Goal: Task Accomplishment & Management: Use online tool/utility

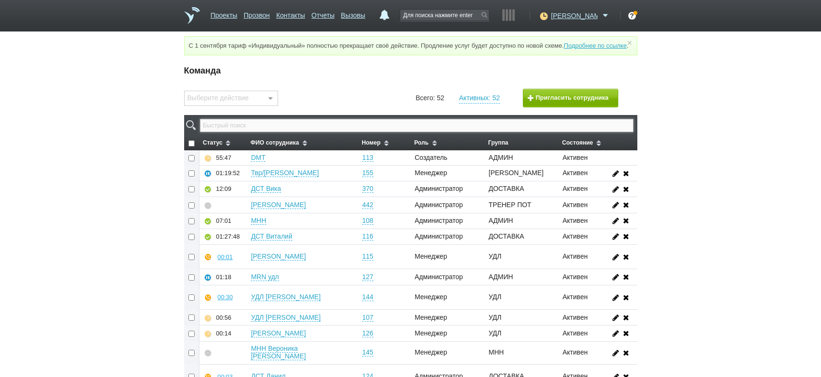
click at [297, 130] on input "text" at bounding box center [416, 125] width 433 height 13
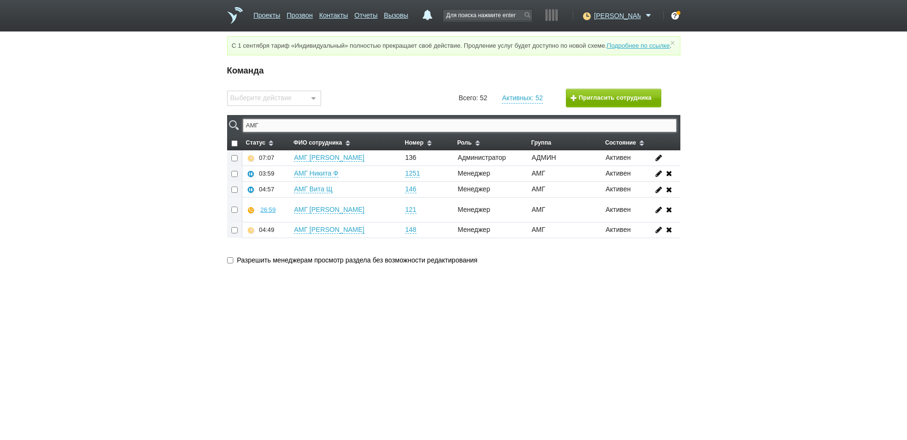
type input "АМГ"
click at [319, 214] on link "АМГ [PERSON_NAME]" at bounding box center [329, 210] width 71 height 8
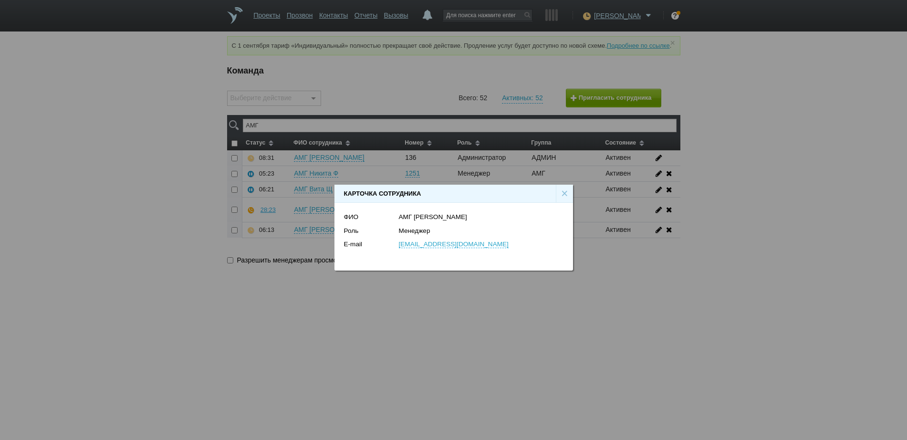
click at [283, 228] on div "[PERSON_NAME] сотрудника × ФИО АМГ [PERSON_NAME] E-mail [EMAIL_ADDRESS][DOMAIN_…" at bounding box center [453, 224] width 907 height 448
click at [563, 193] on div "×" at bounding box center [564, 194] width 17 height 18
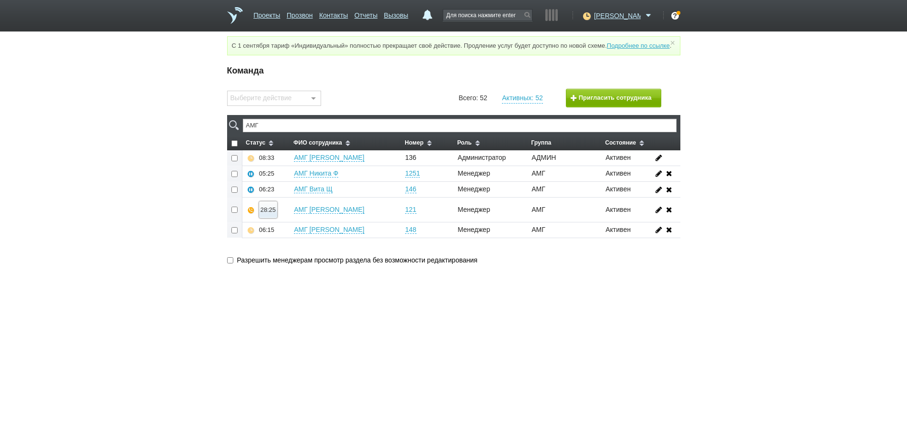
click at [271, 218] on button "28:25" at bounding box center [268, 209] width 18 height 17
click at [273, 196] on icon at bounding box center [272, 192] width 9 height 7
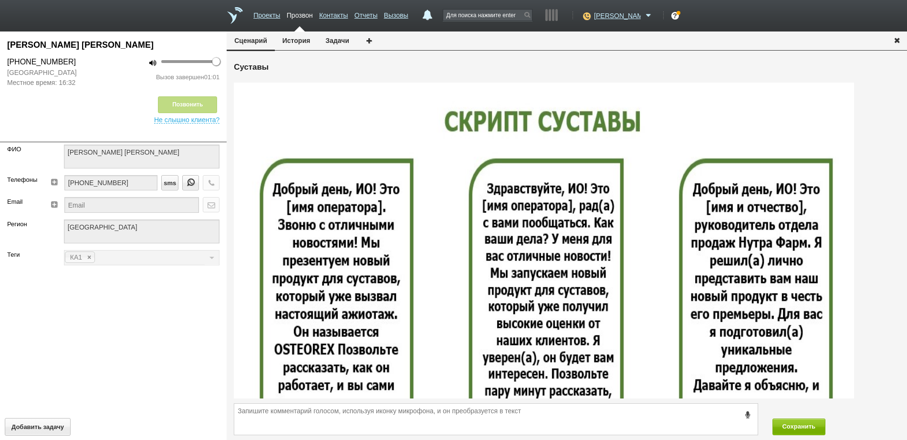
click at [821, 43] on icon "button" at bounding box center [897, 39] width 10 height 7
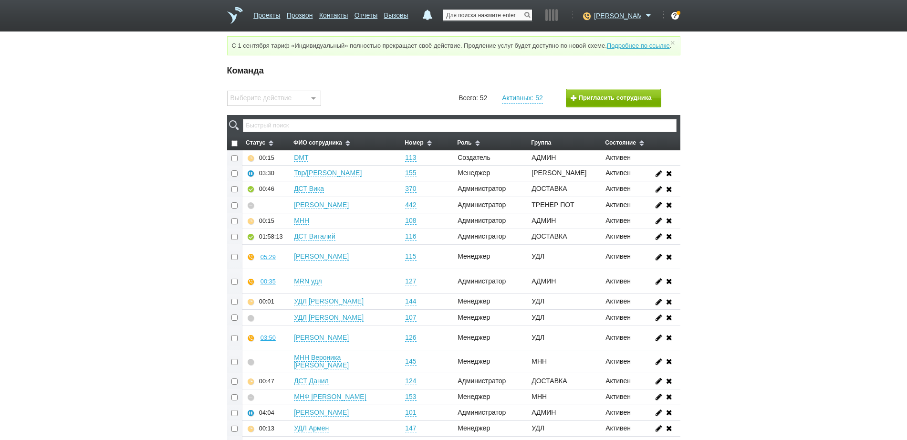
click at [510, 14] on input "text" at bounding box center [487, 15] width 89 height 11
click at [408, 12] on link "Вызовы" at bounding box center [396, 14] width 24 height 14
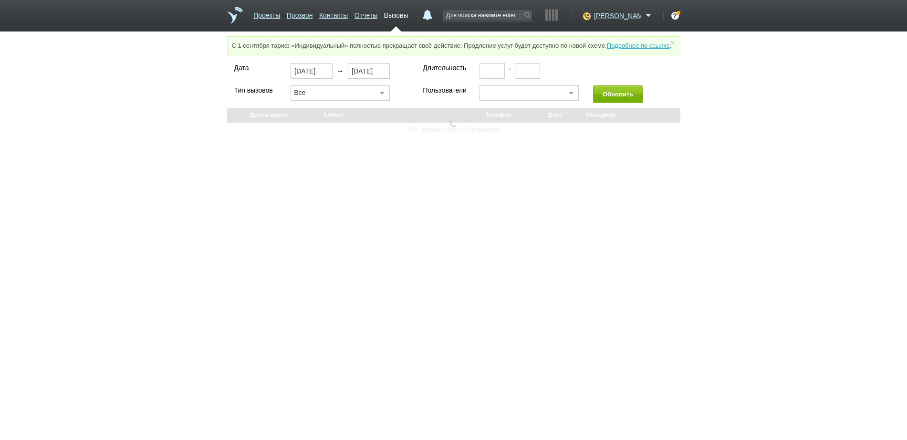
select select "30"
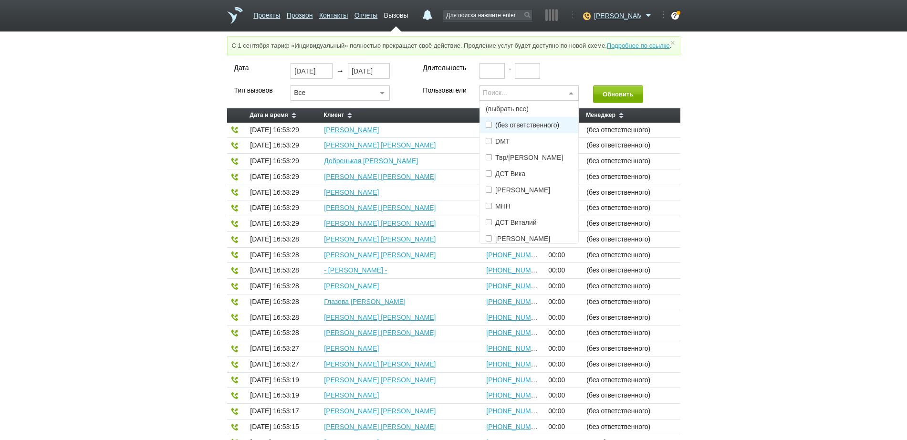
click at [502, 98] on div "Поиск..." at bounding box center [528, 92] width 99 height 15
type input "Дарья"
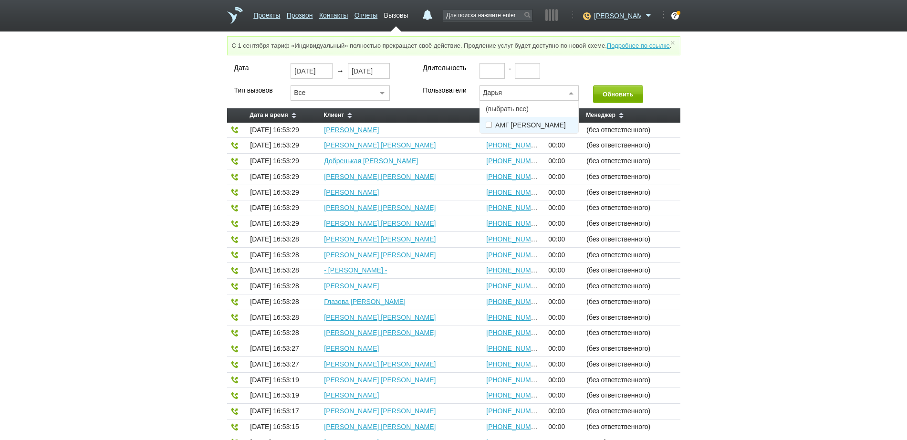
click at [506, 128] on span "АМГ [PERSON_NAME]" at bounding box center [530, 125] width 71 height 7
click at [610, 103] on button "Обновить" at bounding box center [618, 94] width 50 height 18
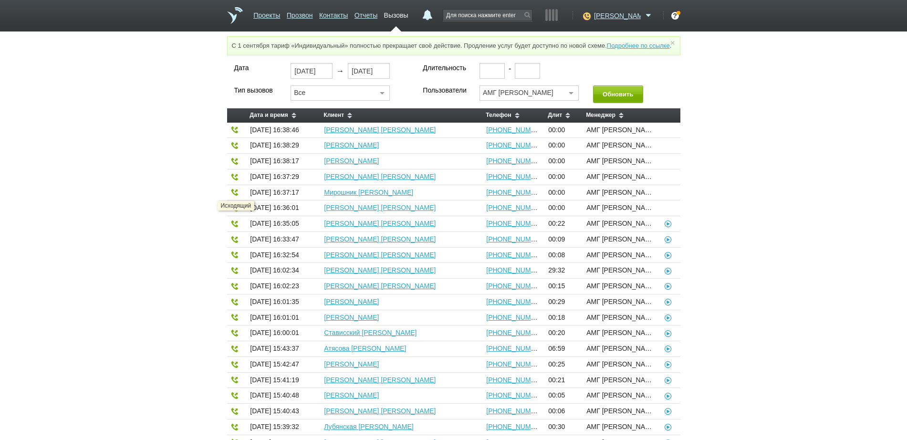
click at [233, 212] on icon at bounding box center [235, 208] width 8 height 8
click at [343, 211] on link "[PERSON_NAME] [PERSON_NAME]" at bounding box center [380, 208] width 112 height 8
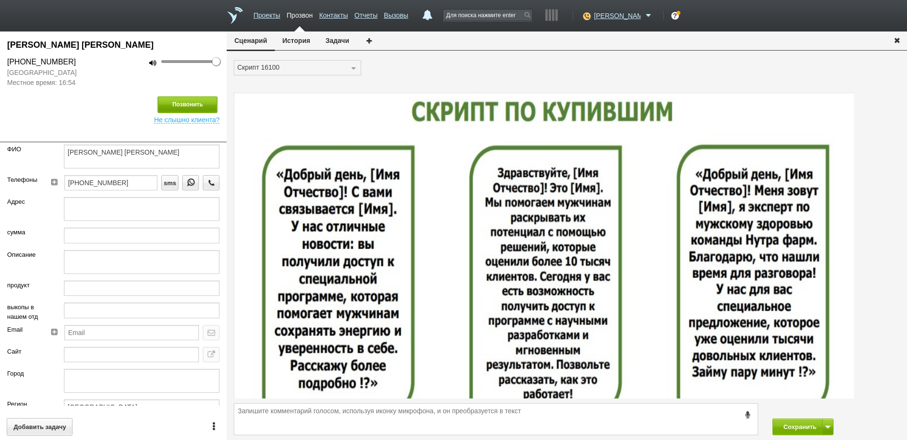
click at [191, 99] on button "Позвонить" at bounding box center [187, 104] width 59 height 17
click at [206, 102] on button "Позвонить" at bounding box center [187, 104] width 59 height 17
click at [176, 105] on button "Позвонить" at bounding box center [187, 104] width 59 height 17
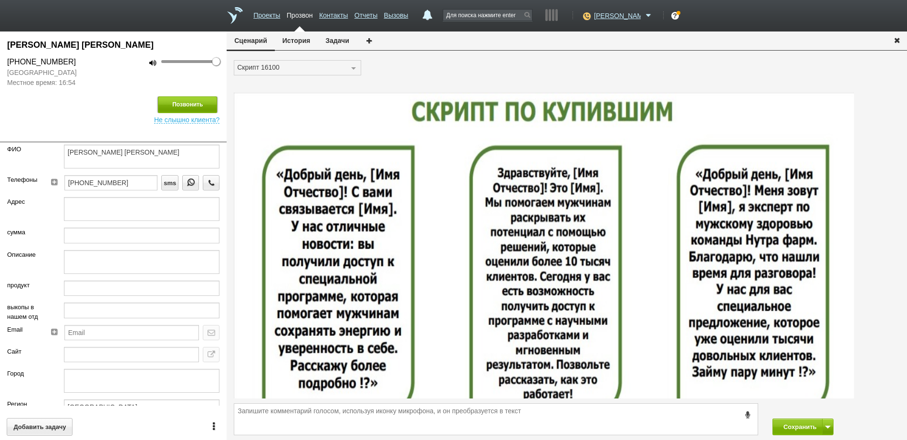
click at [176, 105] on button "Позвонить" at bounding box center [187, 104] width 59 height 17
click at [207, 106] on button "Позвонить" at bounding box center [187, 104] width 59 height 17
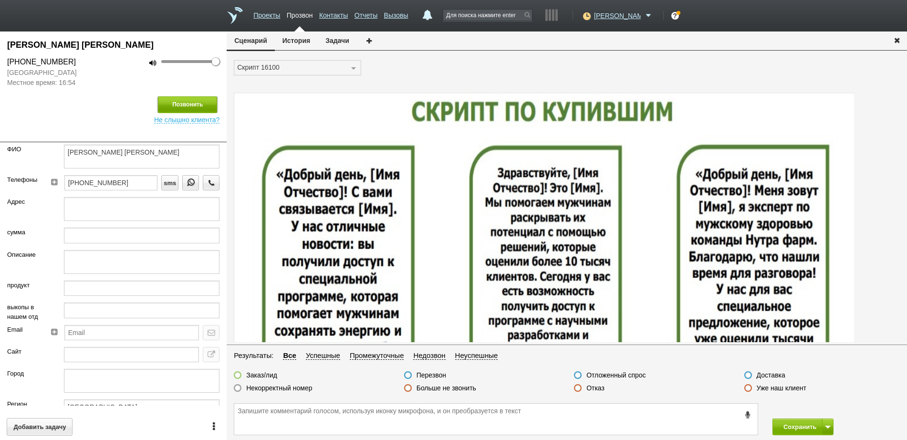
click at [197, 105] on button "Позвонить" at bounding box center [187, 104] width 59 height 17
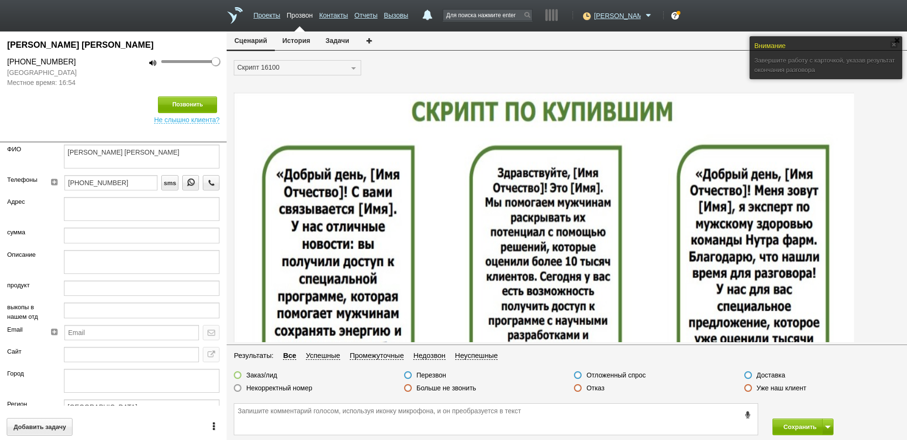
click at [572, 385] on div "Отказ" at bounding box center [652, 389] width 170 height 10
click at [576, 389] on label at bounding box center [578, 388] width 8 height 8
click at [0, 0] on input "Отказ" at bounding box center [0, 0] width 0 height 0
click at [797, 432] on button "Сохранить" at bounding box center [797, 426] width 50 height 17
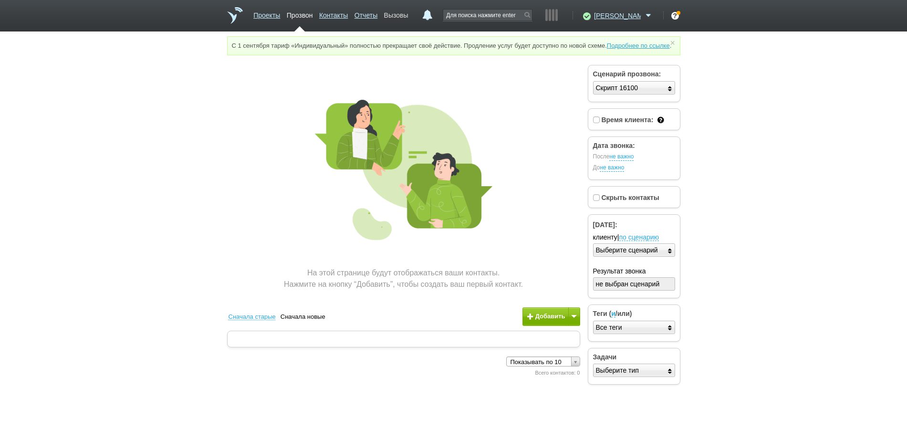
click at [408, 12] on link "Вызовы" at bounding box center [396, 14] width 24 height 14
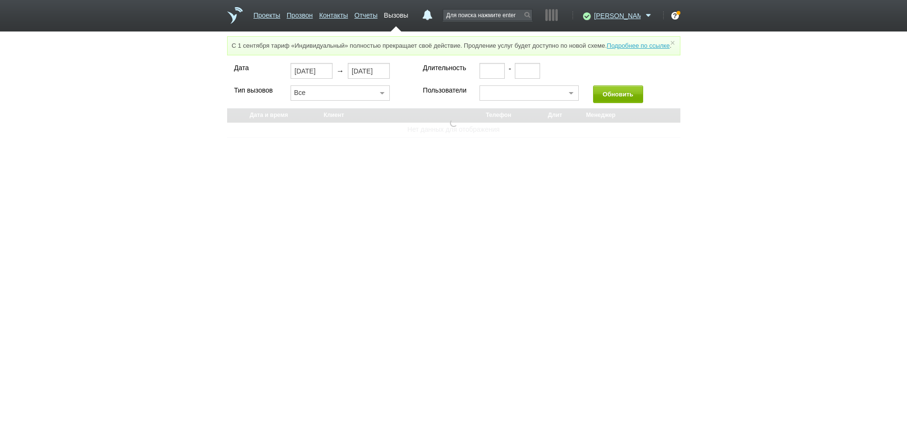
click at [513, 85] on div "-" at bounding box center [509, 74] width 61 height 22
click at [513, 101] on div at bounding box center [528, 92] width 99 height 15
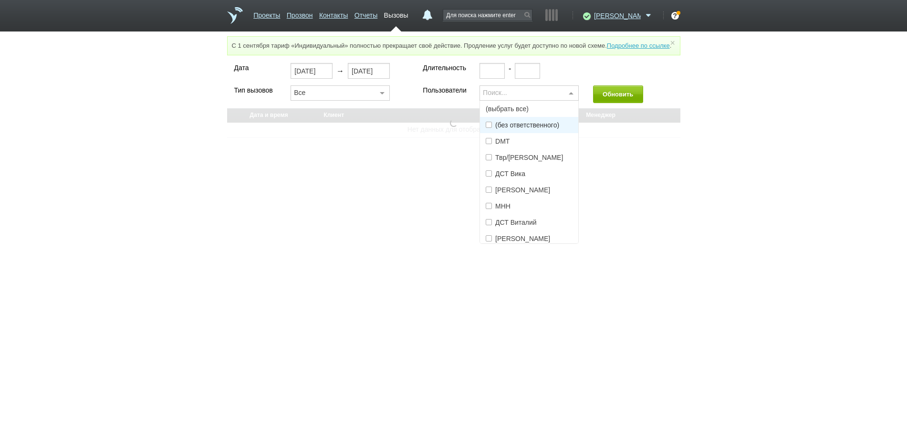
type input "[PERSON_NAME]"
select select "30"
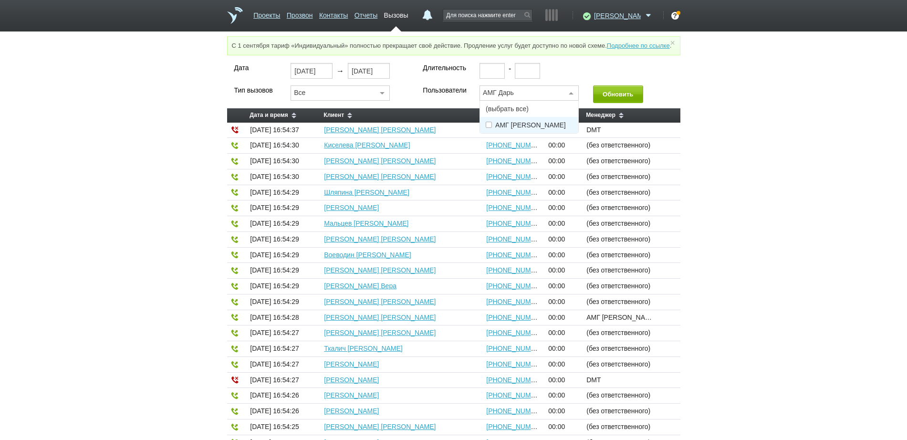
type input "АМГ Дарья"
click at [519, 128] on span "АМГ [PERSON_NAME]" at bounding box center [530, 125] width 71 height 7
click at [611, 98] on button "Обновить" at bounding box center [618, 94] width 50 height 18
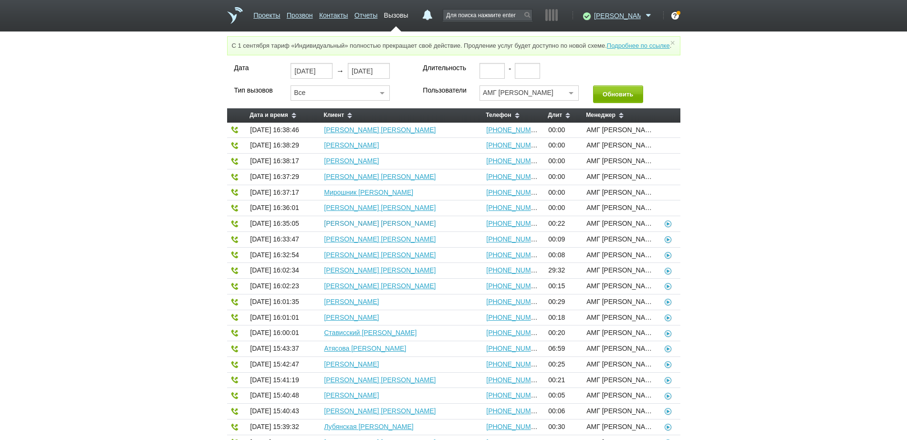
click at [415, 227] on link "[PERSON_NAME] [PERSON_NAME]" at bounding box center [380, 223] width 112 height 8
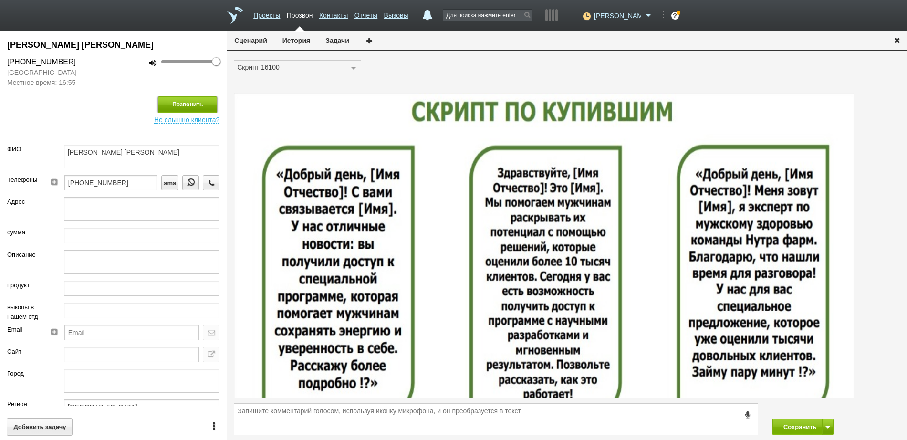
click at [202, 105] on button "Позвонить" at bounding box center [187, 104] width 59 height 17
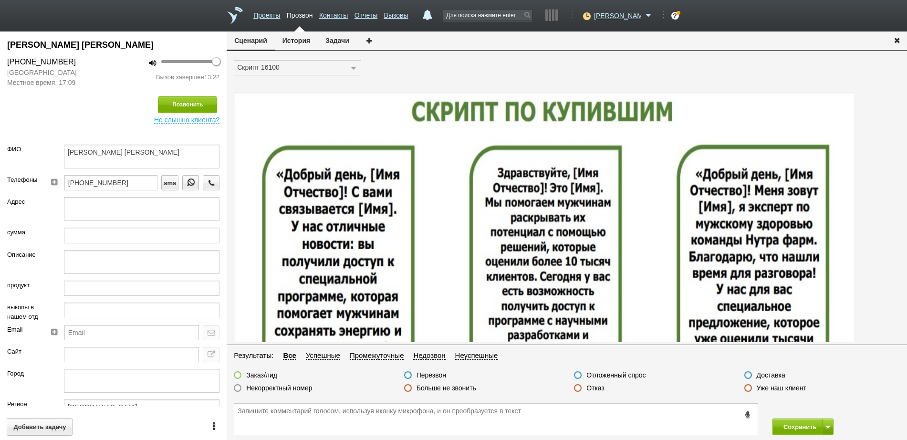
click at [579, 389] on label at bounding box center [578, 388] width 8 height 8
click at [0, 0] on input "Отказ" at bounding box center [0, 0] width 0 height 0
click at [806, 425] on button "Сохранить" at bounding box center [797, 426] width 50 height 17
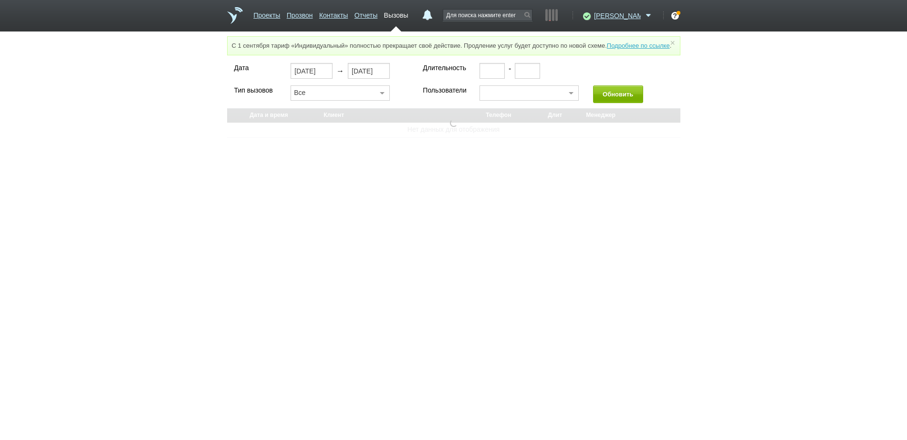
select select "30"
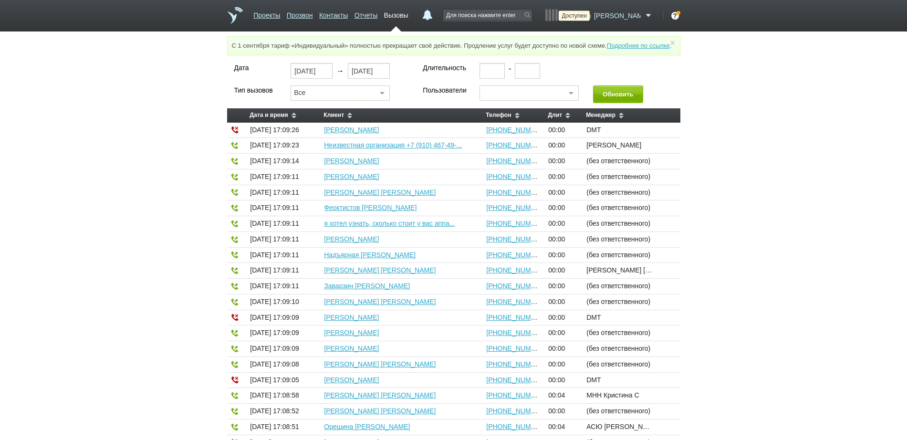
click at [592, 18] on icon at bounding box center [585, 16] width 13 height 10
click at [585, 74] on link "Перерыв" at bounding box center [577, 72] width 89 height 16
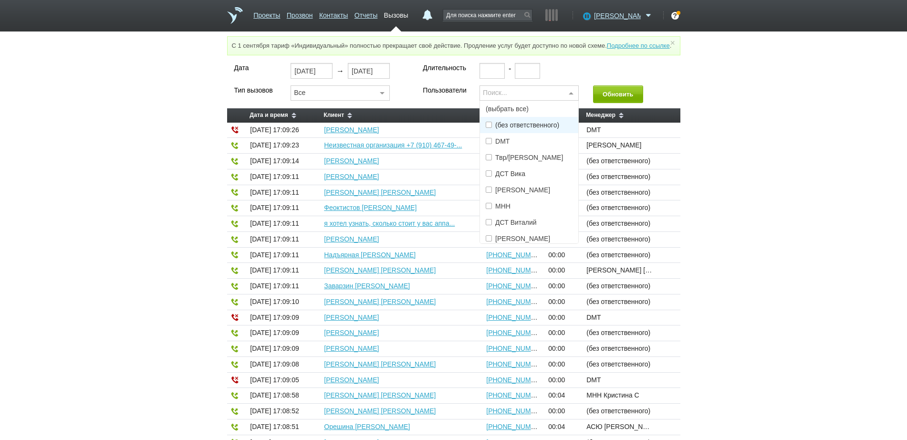
click at [537, 100] on div "Поиск..." at bounding box center [528, 92] width 99 height 15
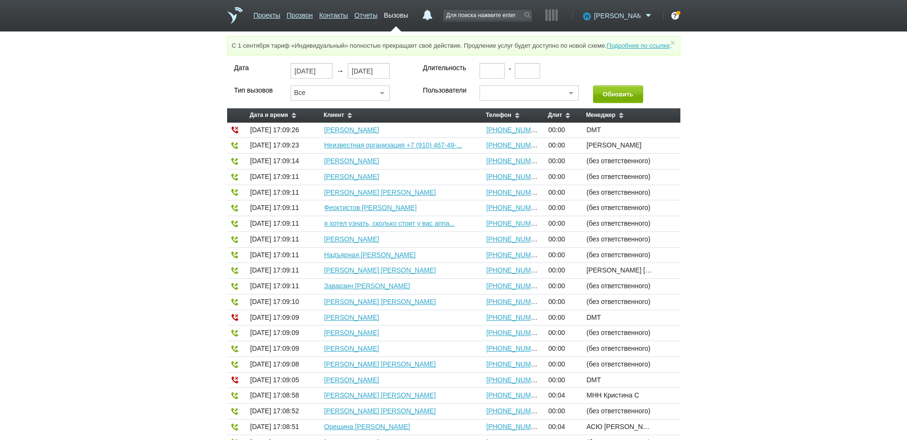
click at [624, 13] on span "[PERSON_NAME]" at bounding box center [617, 16] width 47 height 10
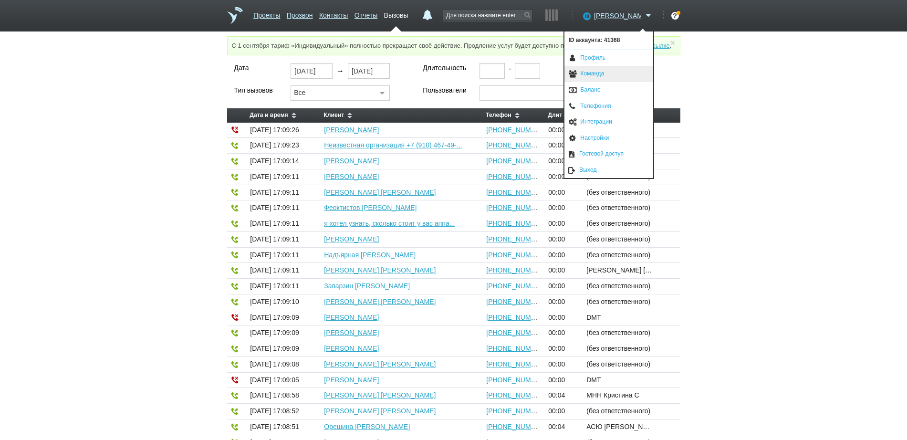
click at [621, 73] on link "Команда" at bounding box center [608, 74] width 89 height 16
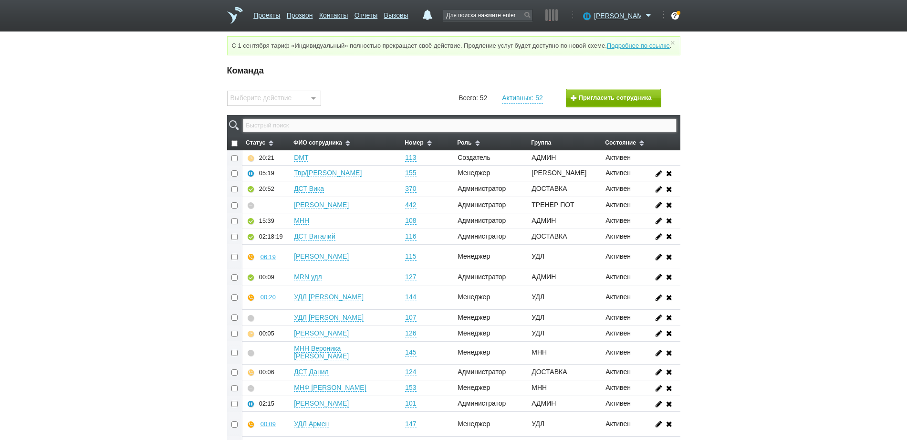
click at [534, 132] on input "text" at bounding box center [459, 125] width 433 height 13
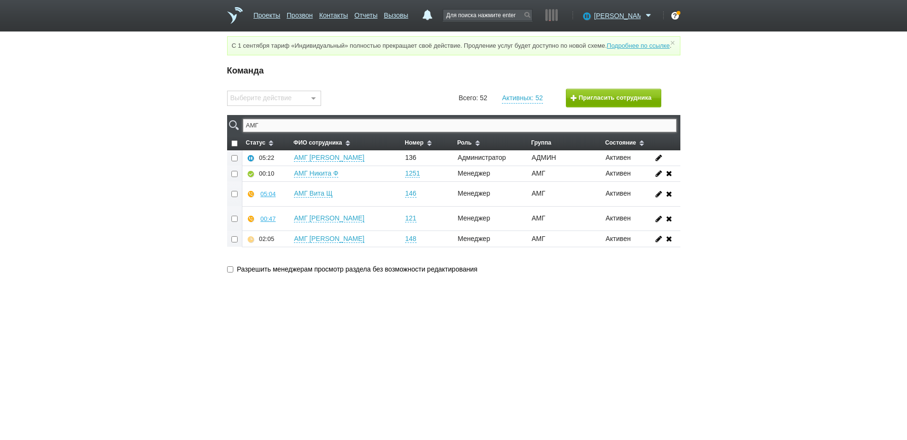
type input "АМГ"
